Goal: Navigation & Orientation: Go to known website

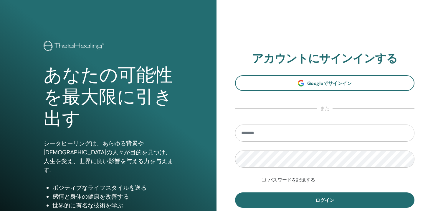
click at [280, 132] on input "email" at bounding box center [325, 132] width 180 height 17
type input "*"
type input "**********"
click at [235, 192] on button "ログイン" at bounding box center [325, 199] width 180 height 15
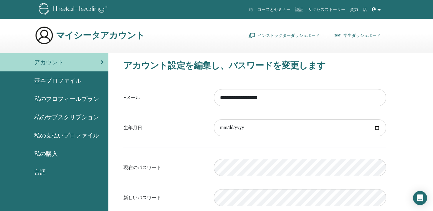
click at [264, 36] on link "インストラクターダッシュボード" at bounding box center [283, 35] width 71 height 9
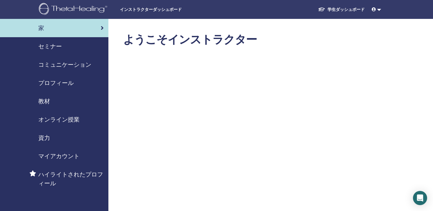
click at [49, 47] on span "セミナー" at bounding box center [50, 46] width 24 height 9
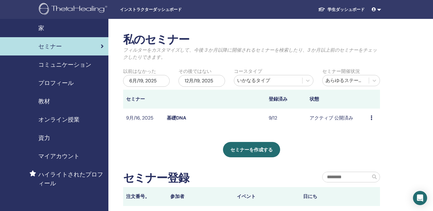
click at [179, 117] on link "基礎DNA" at bounding box center [176, 118] width 19 height 6
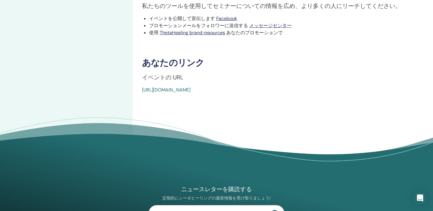
scroll to position [300, 0]
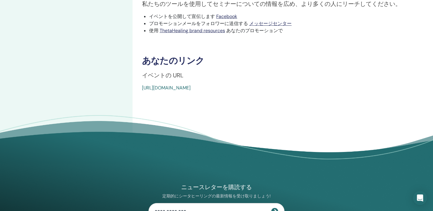
click at [191, 89] on link "[URL][DOMAIN_NAME]" at bounding box center [166, 88] width 49 height 6
